Goal: Navigation & Orientation: Find specific page/section

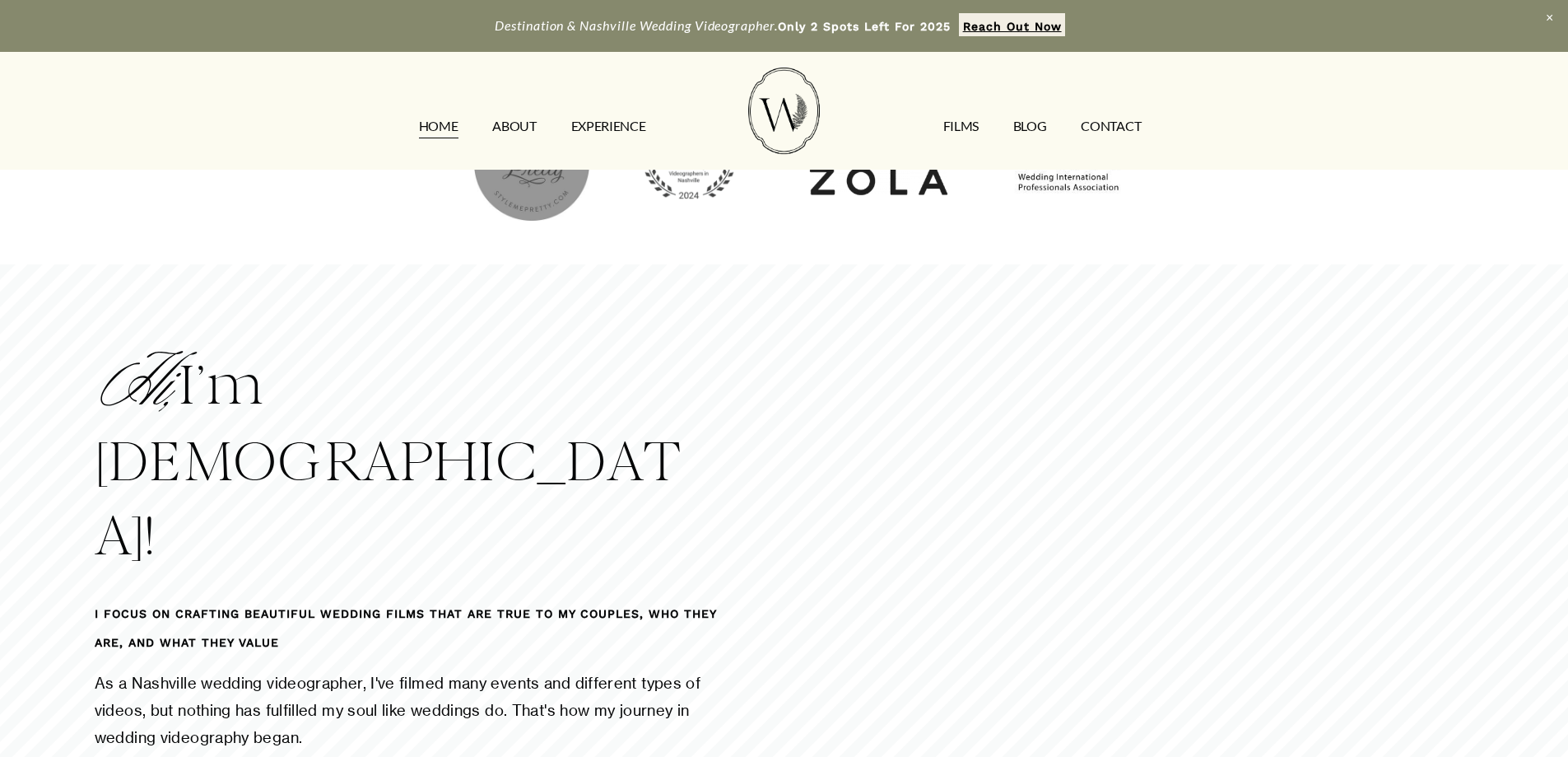
scroll to position [2223, 0]
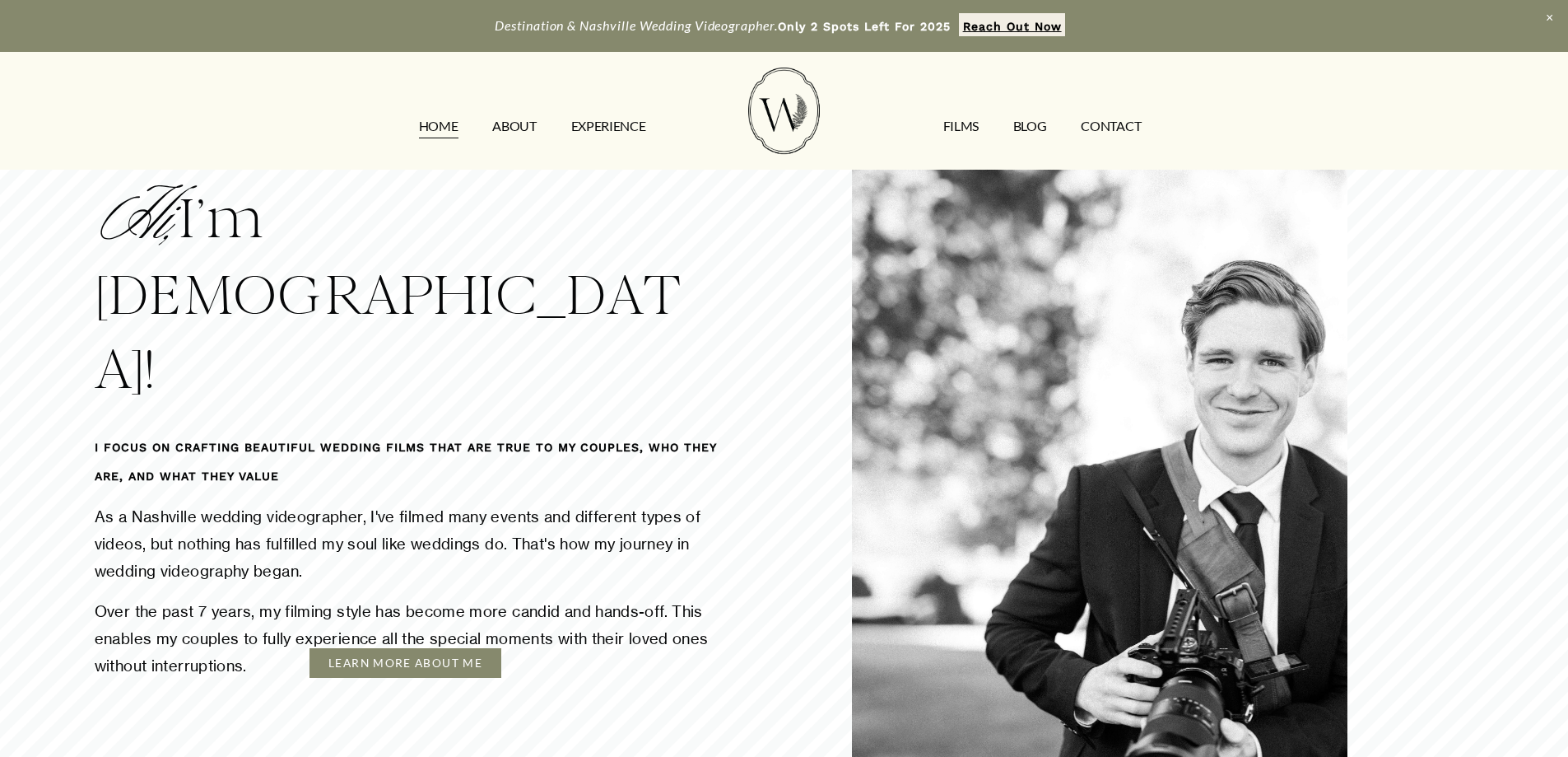
click at [517, 124] on link "ABOUT" at bounding box center [514, 126] width 44 height 26
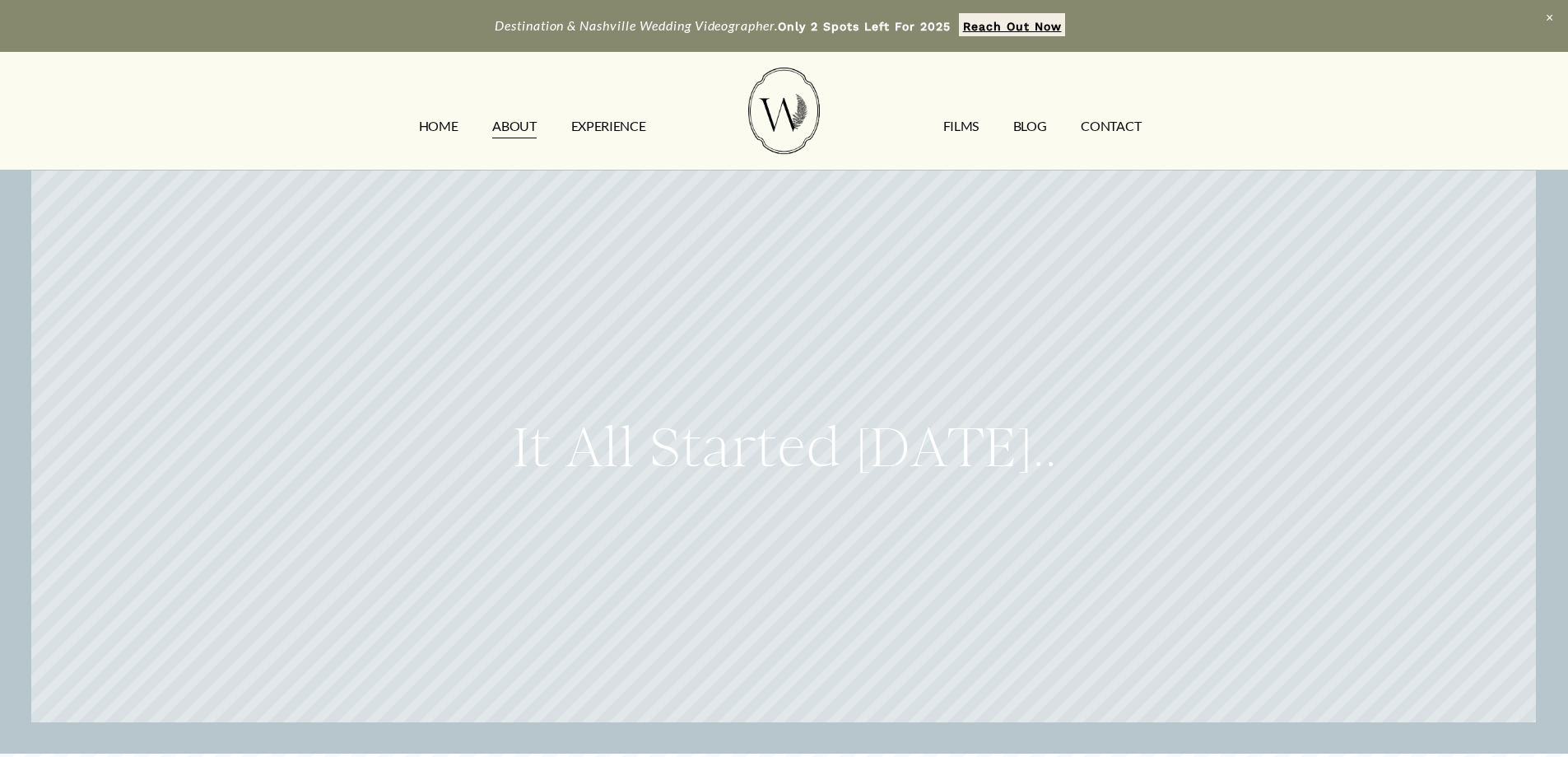
click at [619, 119] on link "EXPERIENCE" at bounding box center [608, 126] width 75 height 26
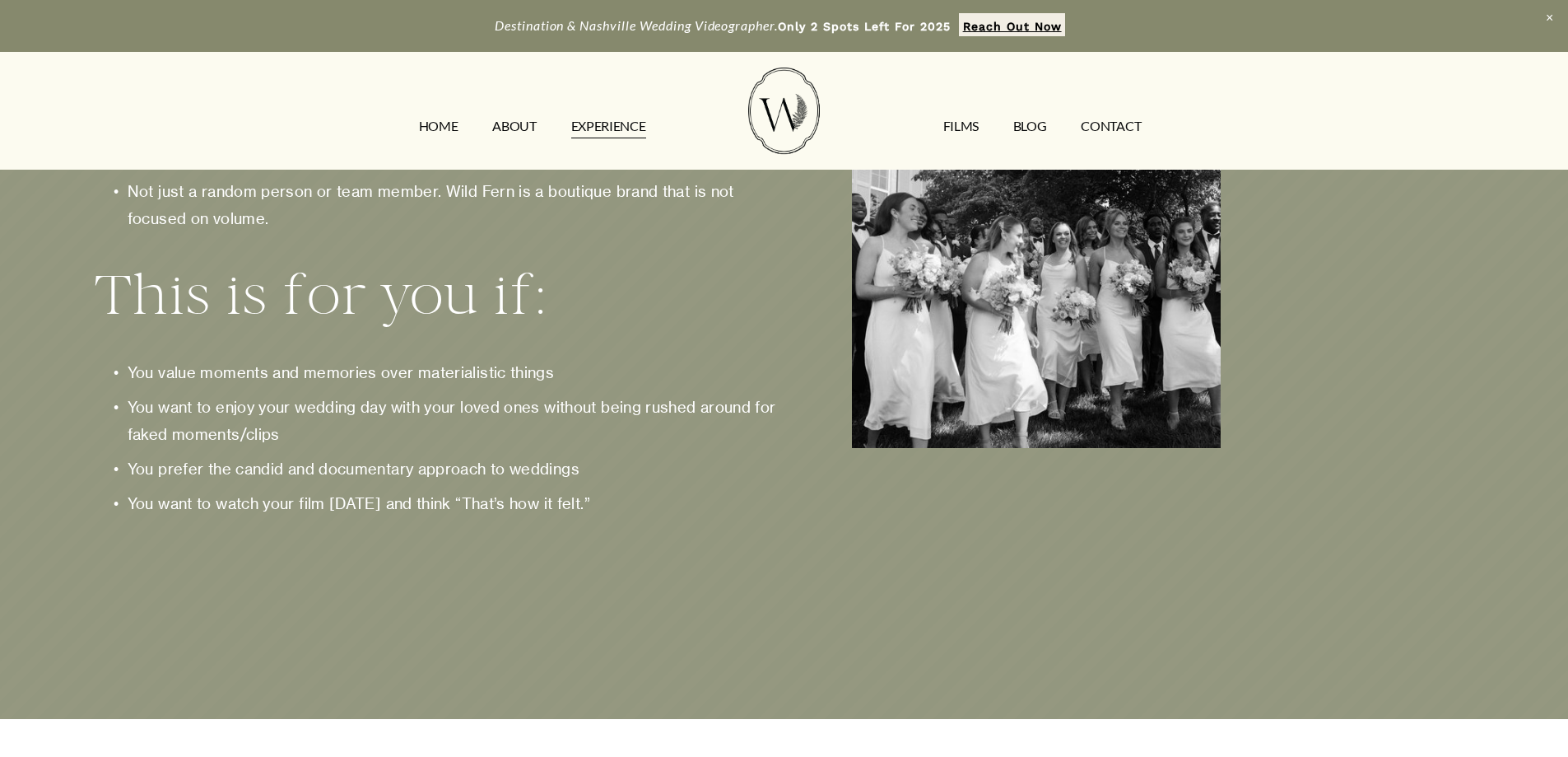
scroll to position [2470, 0]
